Goal: Learn about a topic: Learn about a topic

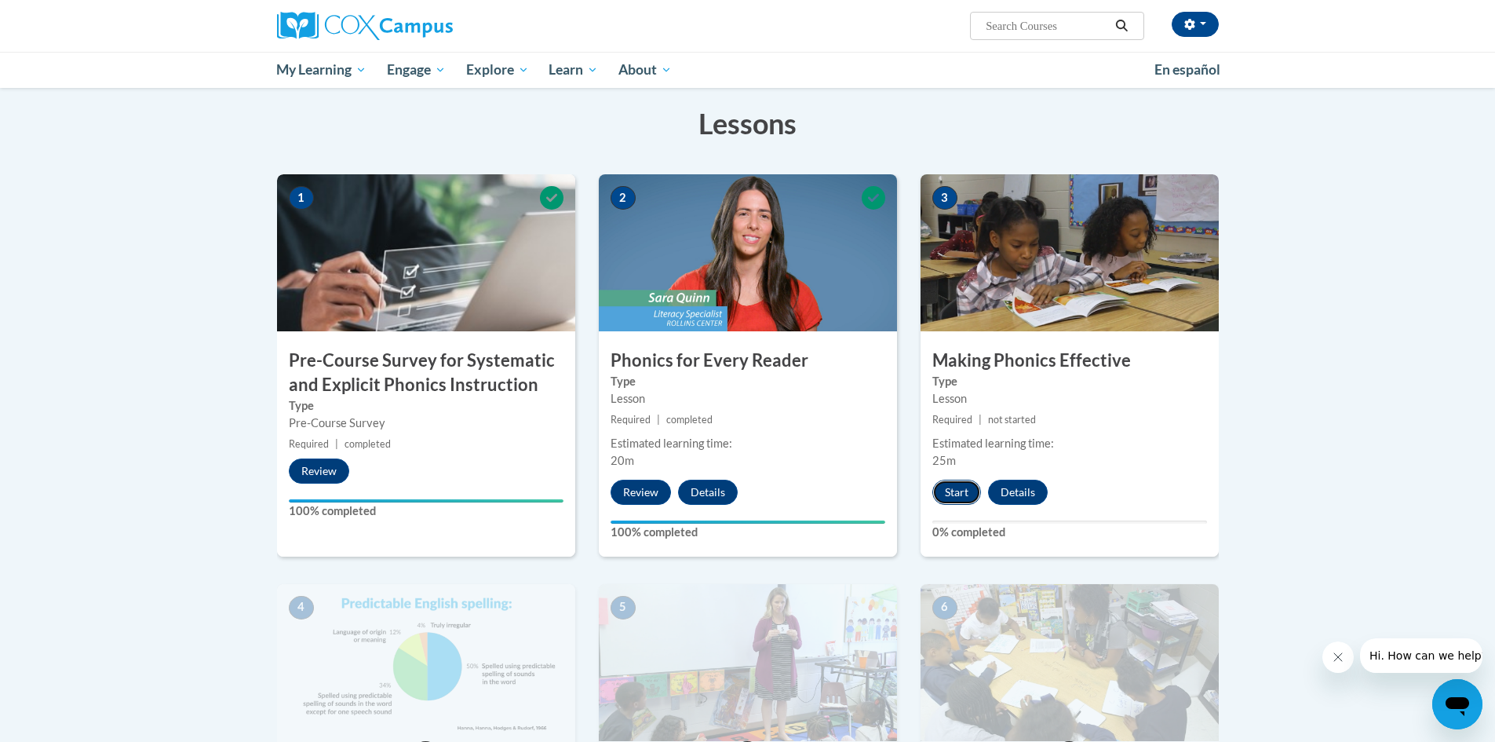
click at [958, 491] on button "Start" at bounding box center [957, 492] width 49 height 25
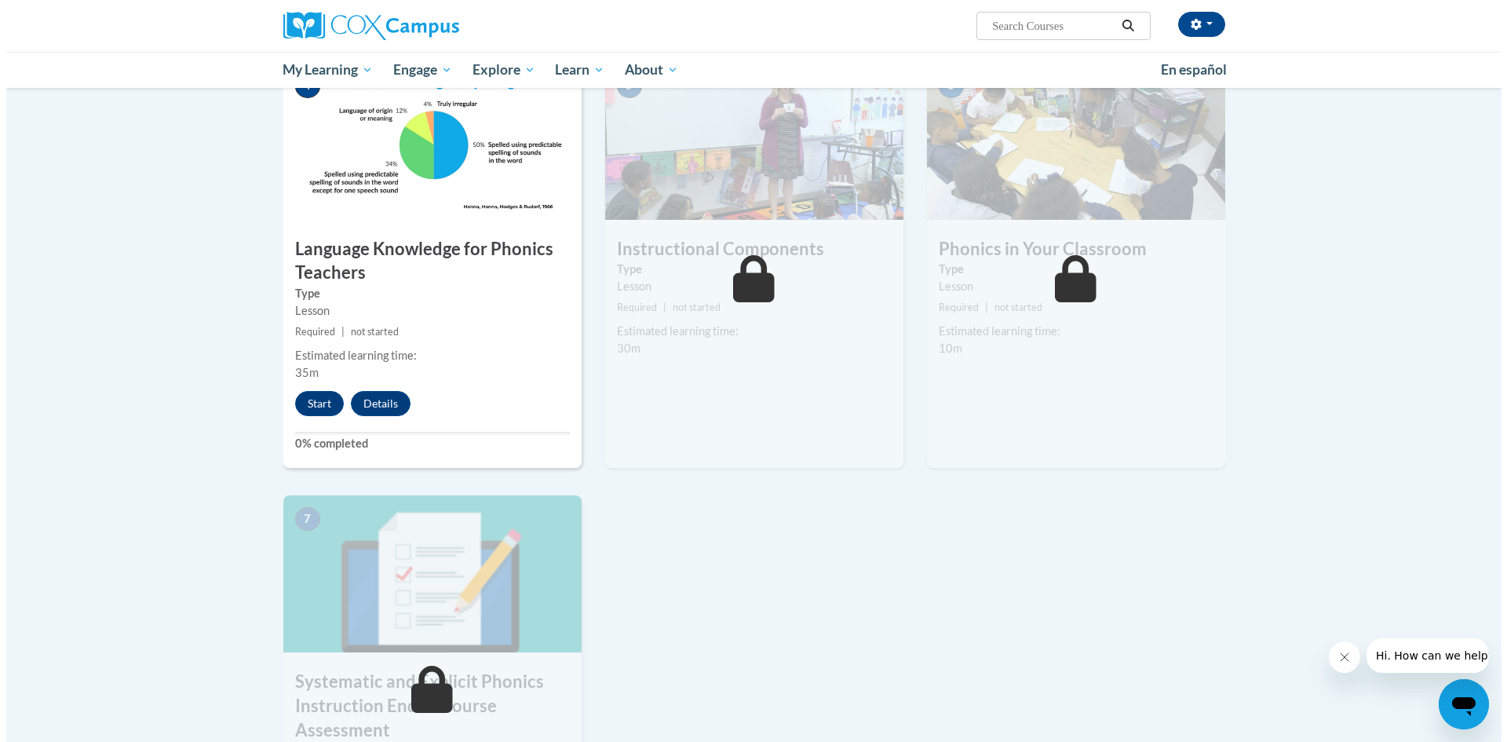
scroll to position [785, 0]
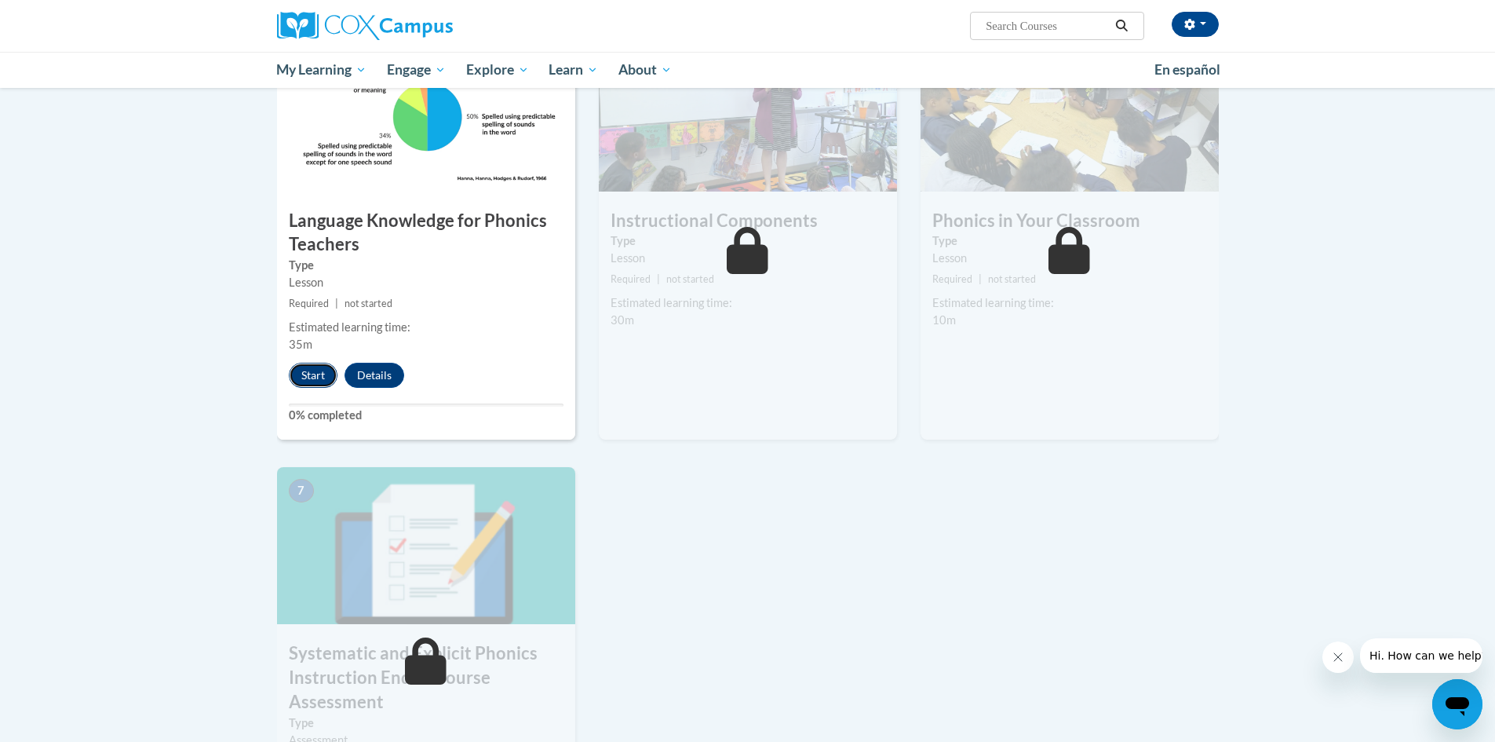
click at [307, 376] on button "Start" at bounding box center [313, 375] width 49 height 25
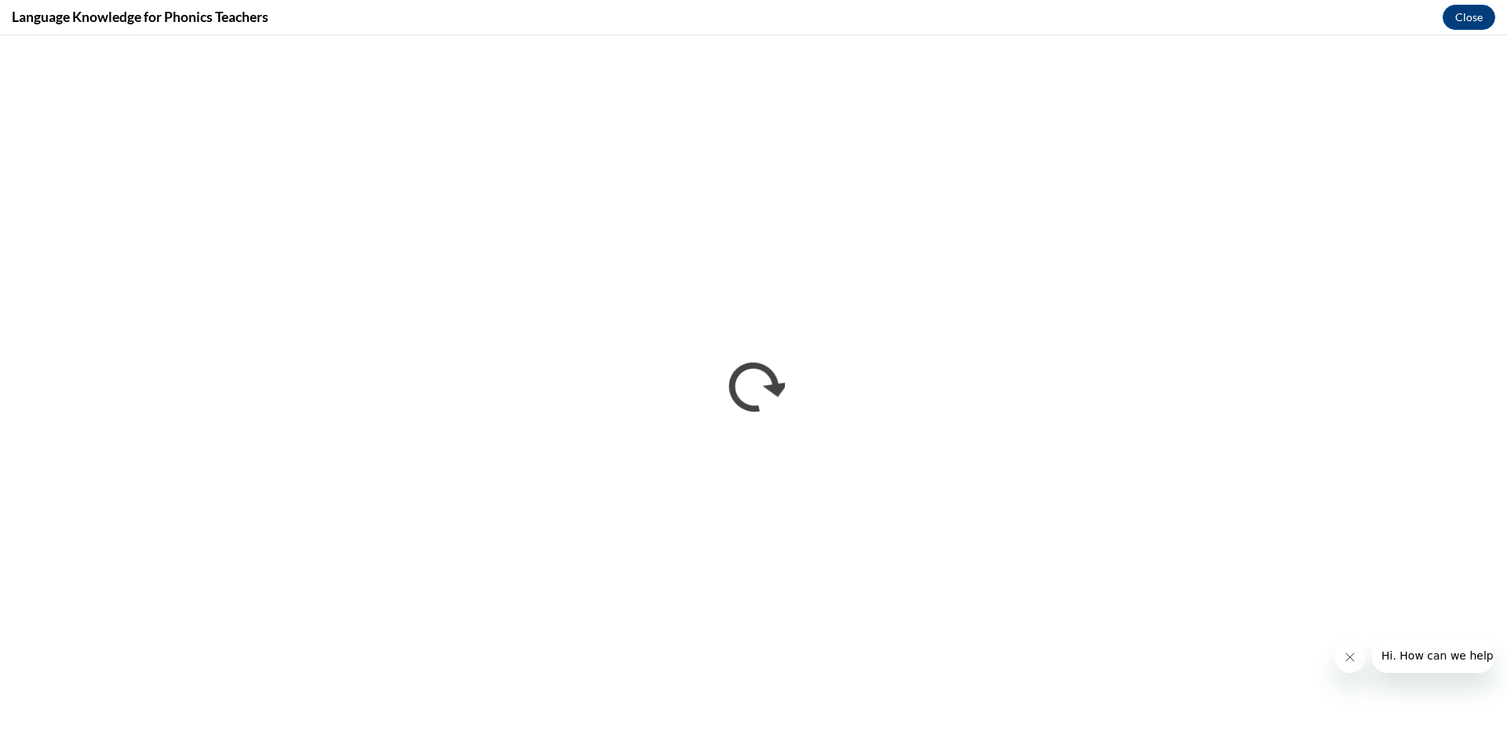
scroll to position [0, 0]
